Goal: Task Accomplishment & Management: Use online tool/utility

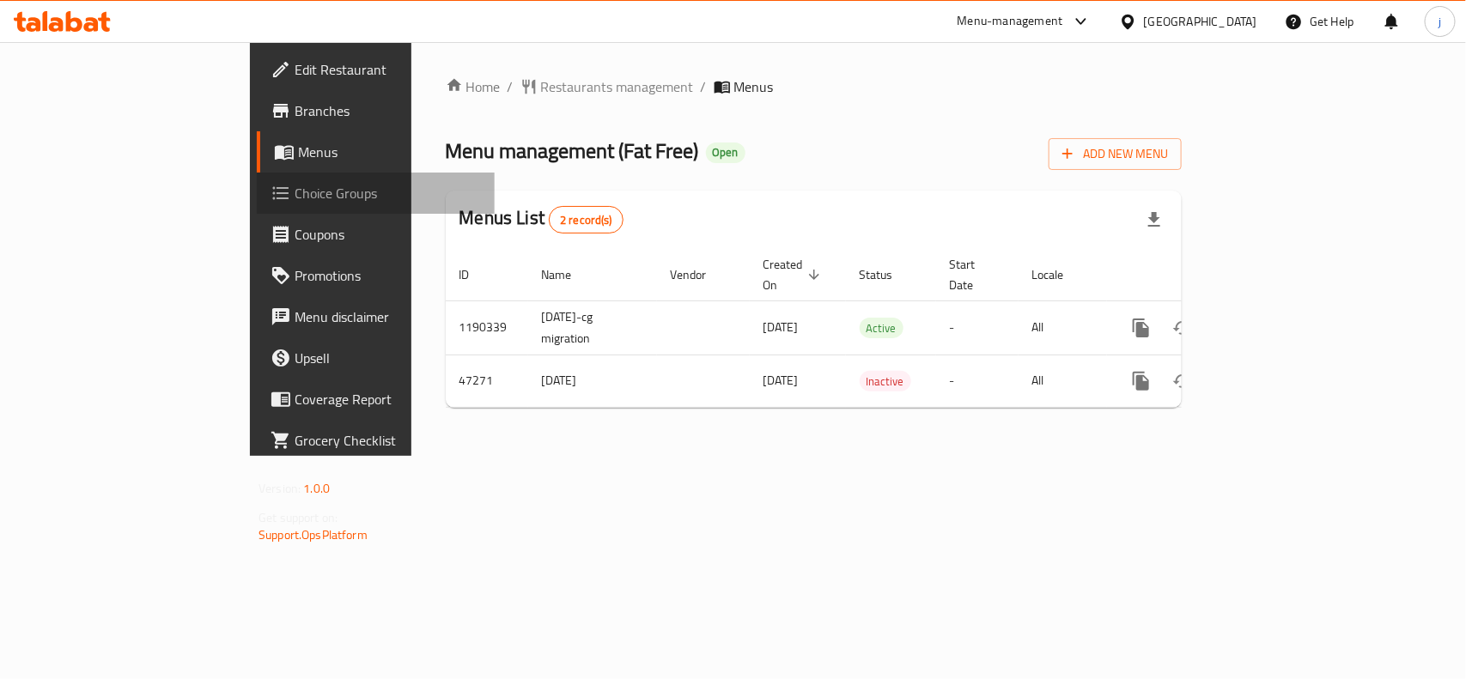
click at [294, 193] on span "Choice Groups" at bounding box center [387, 193] width 186 height 21
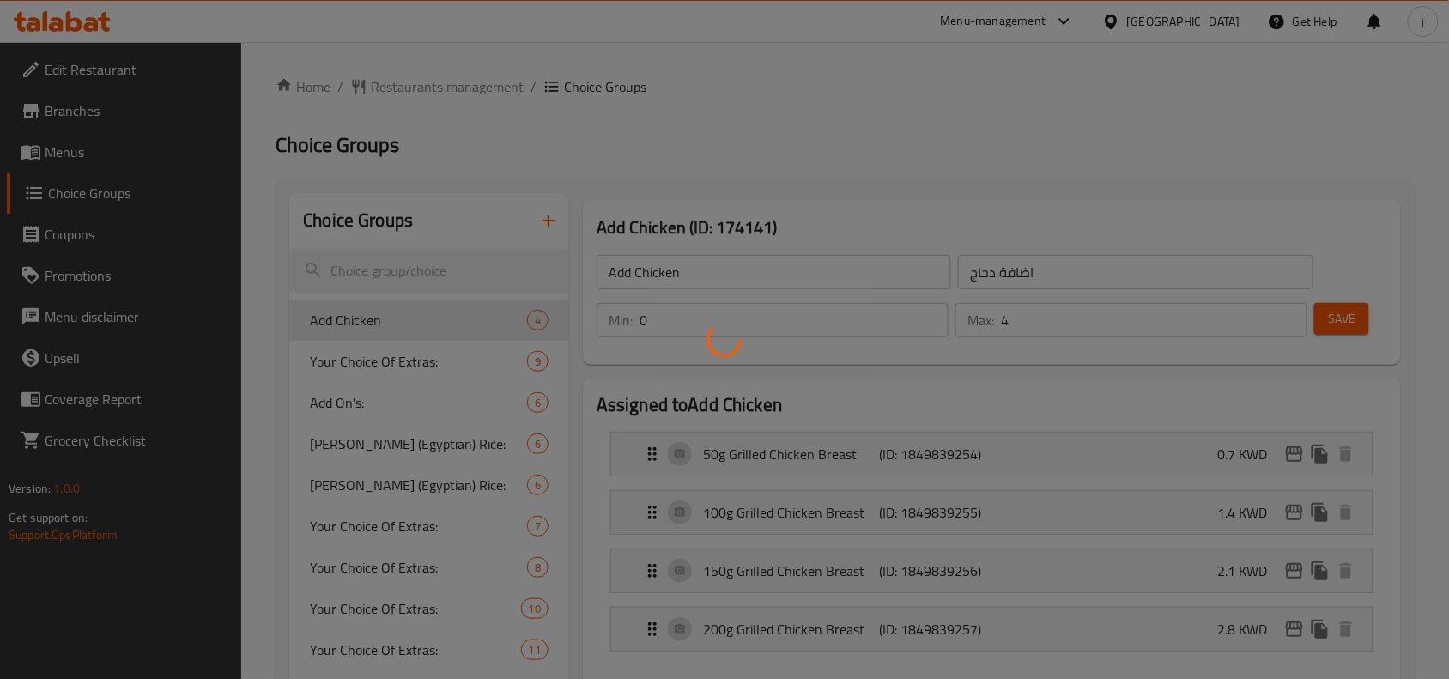
click at [408, 359] on div at bounding box center [724, 339] width 1449 height 679
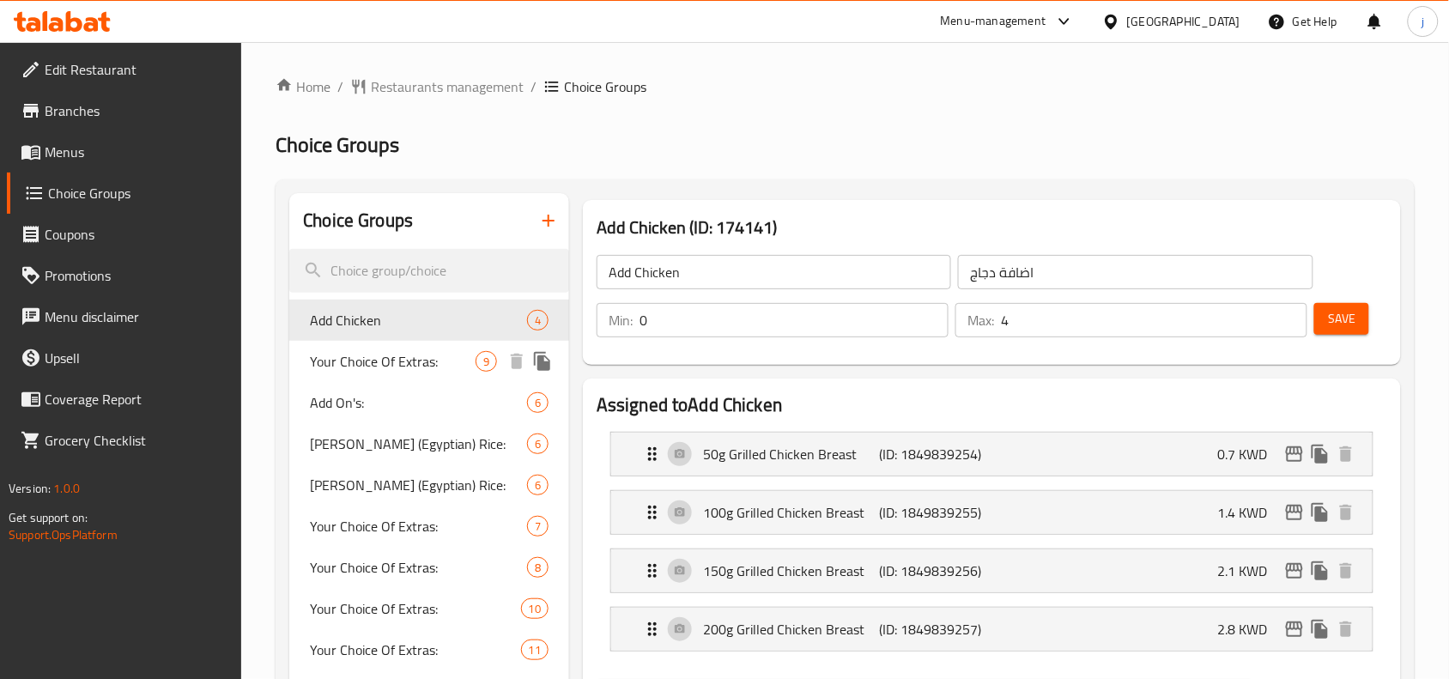
click at [333, 351] on span "Your Choice Of Extras:" at bounding box center [393, 361] width 166 height 21
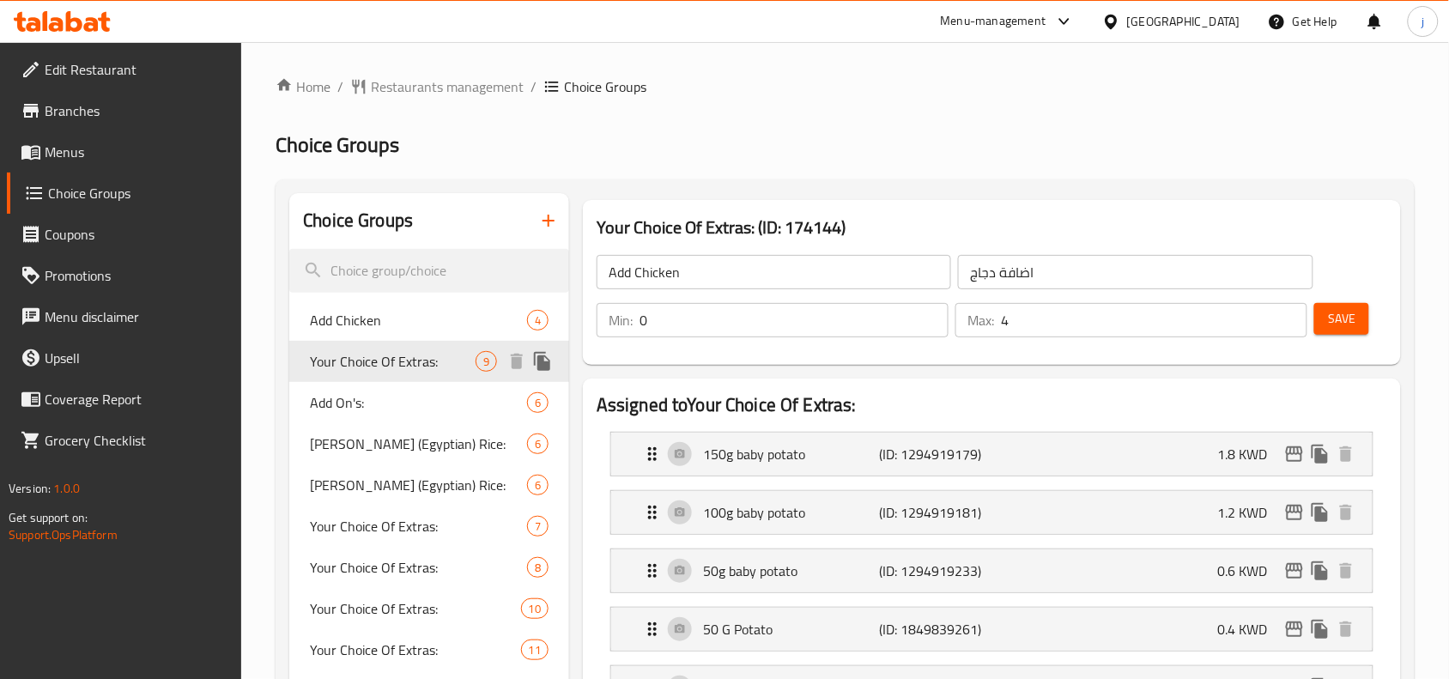
type input "Your Choice Of Extras:"
type input "إختيارك من الإضافات:"
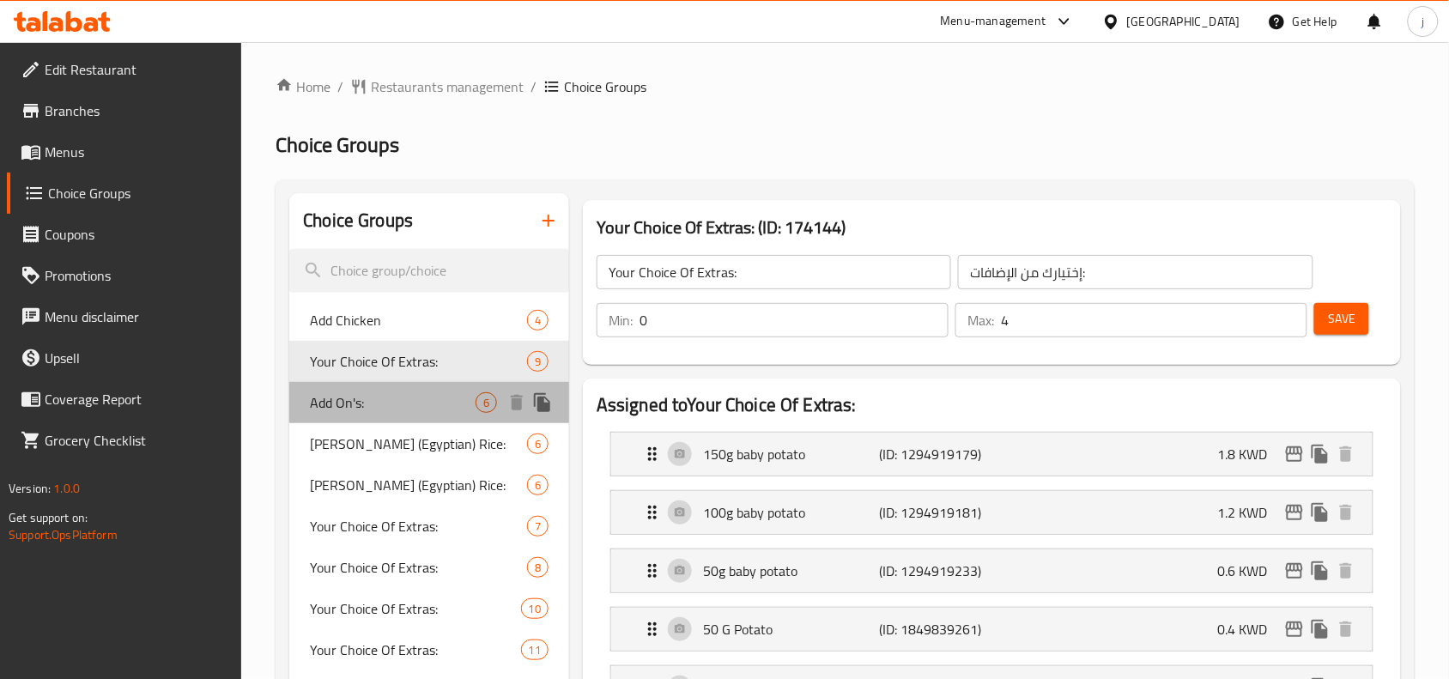
click at [374, 393] on span "Add On's:" at bounding box center [393, 402] width 166 height 21
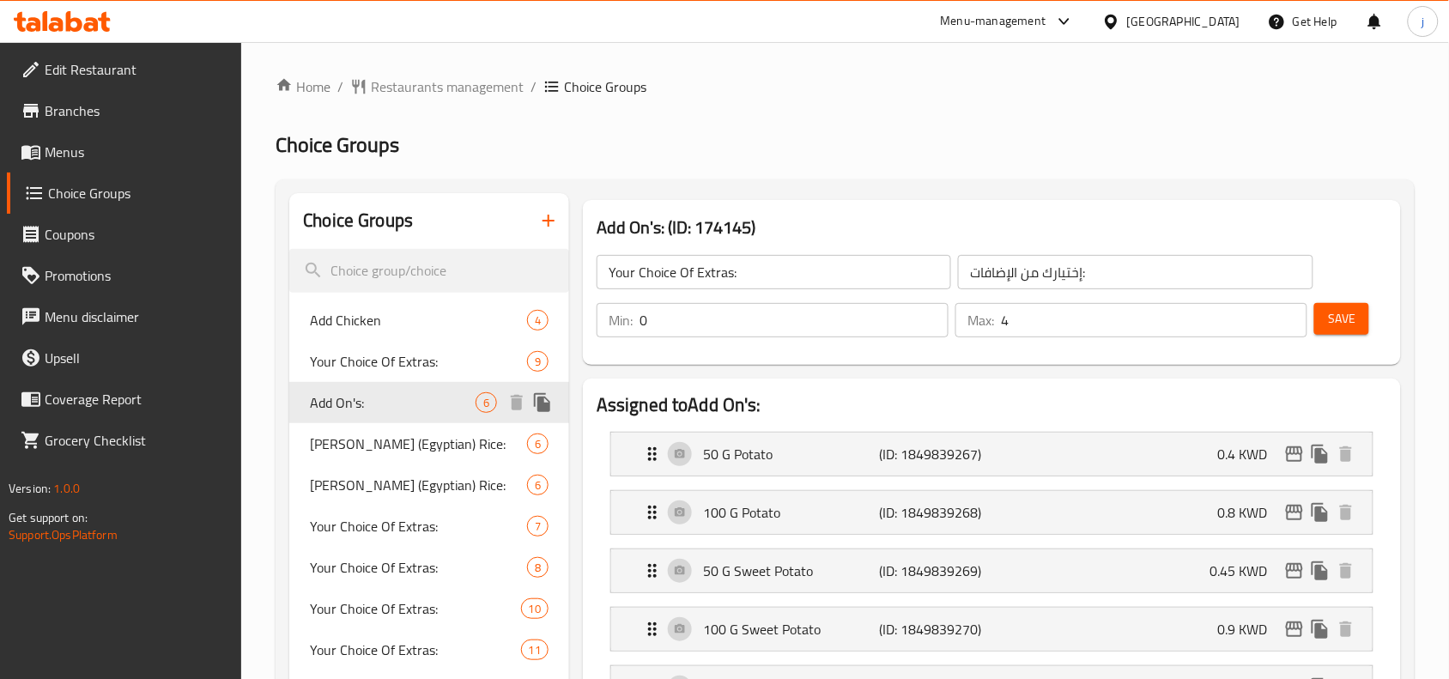
type input "Add On's:"
type input "الإضافات:"
type input "6"
click at [443, 83] on span "Restaurants management" at bounding box center [447, 86] width 153 height 21
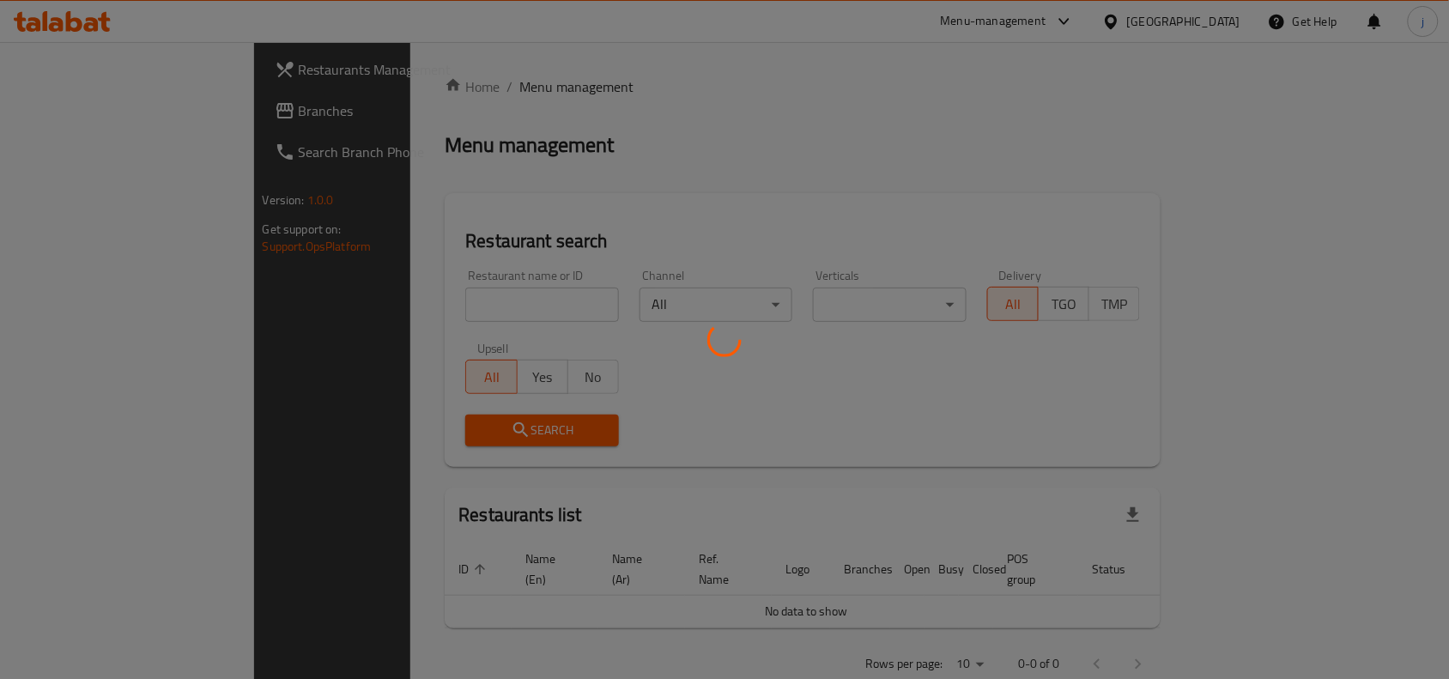
click at [60, 109] on div at bounding box center [724, 339] width 1449 height 679
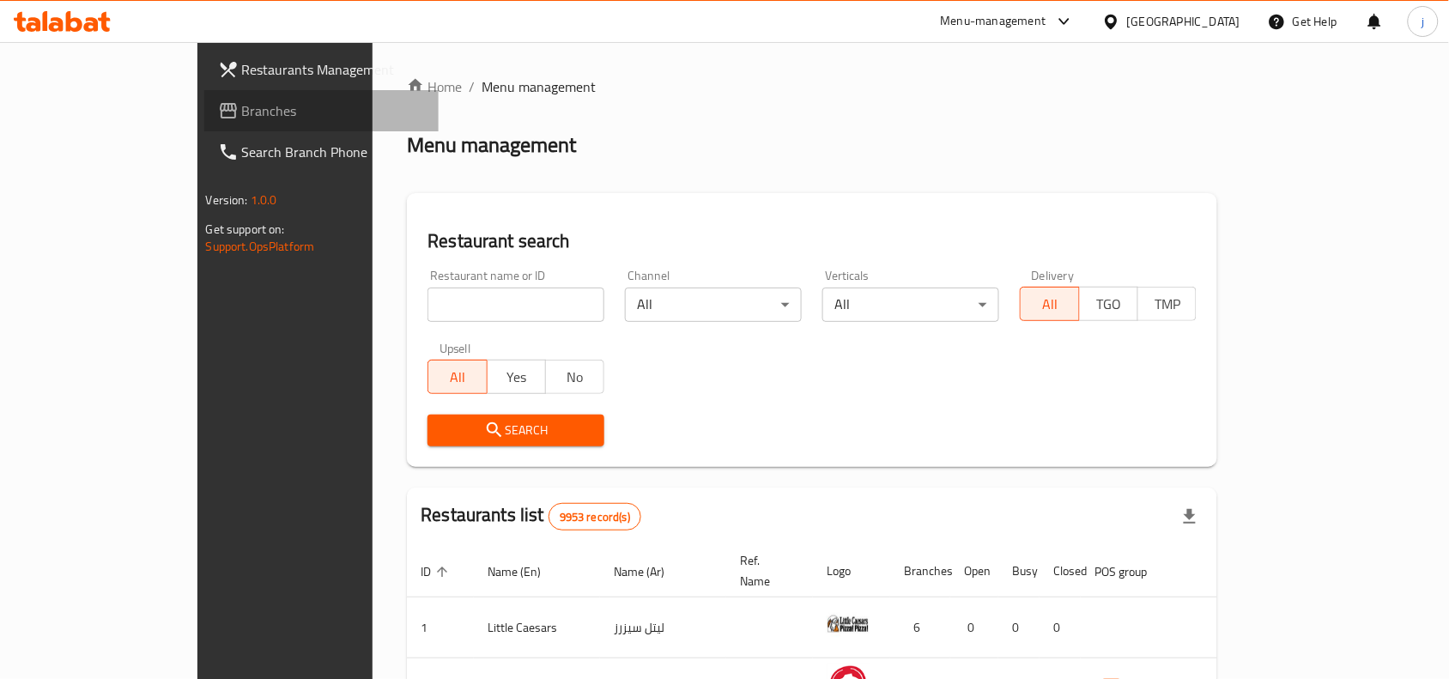
click at [242, 109] on span "Branches" at bounding box center [334, 110] width 184 height 21
